Goal: Find specific page/section: Find specific page/section

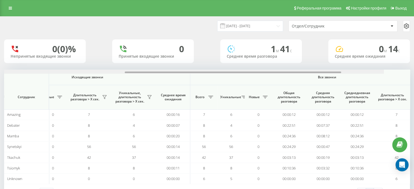
scroll to position [0, 354]
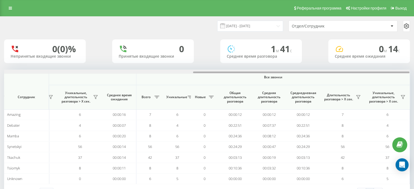
drag, startPoint x: 184, startPoint y: 73, endPoint x: 418, endPoint y: 83, distance: 234.6
click at [414, 83] on html "choice31.com Проекты choice31.com Дашборд Центр обращений Аналитика Ваши отчеты…" at bounding box center [207, 94] width 414 height 189
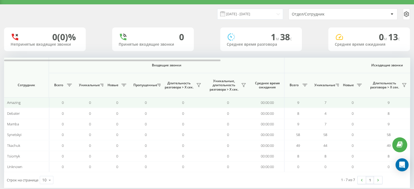
scroll to position [21, 0]
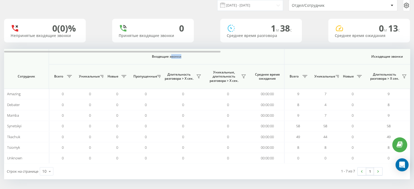
drag, startPoint x: 171, startPoint y: 53, endPoint x: 244, endPoint y: 54, distance: 73.3
click at [244, 54] on th "Входящие звонки" at bounding box center [167, 57] width 236 height 16
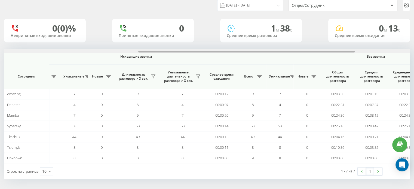
scroll to position [0, 354]
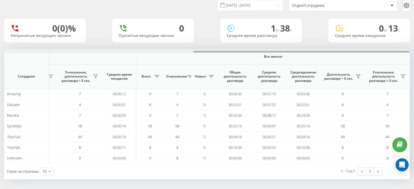
drag, startPoint x: 207, startPoint y: 51, endPoint x: 418, endPoint y: 79, distance: 213.0
click at [414, 79] on html "choice31.com Проекты choice31.com Дашборд Центр обращений Аналитика Ваши отчеты…" at bounding box center [207, 73] width 414 height 189
